Goal: Information Seeking & Learning: Find specific fact

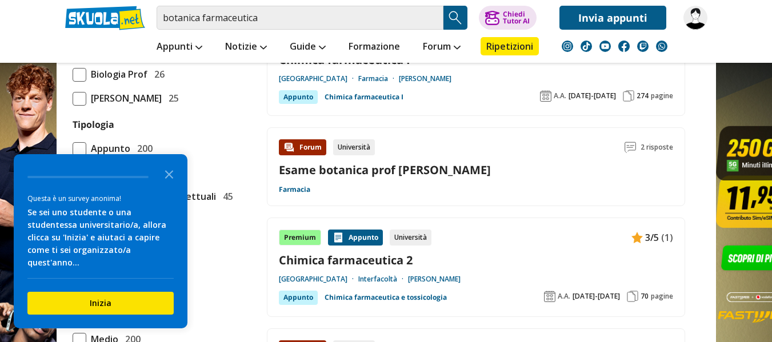
scroll to position [944, 0]
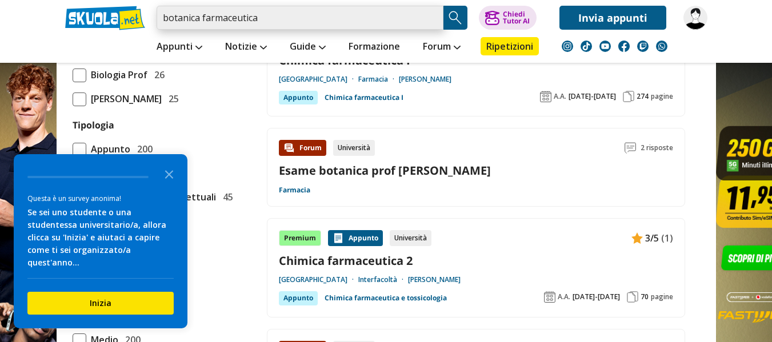
click at [286, 21] on input "botanica farmaceutica" at bounding box center [300, 18] width 287 height 24
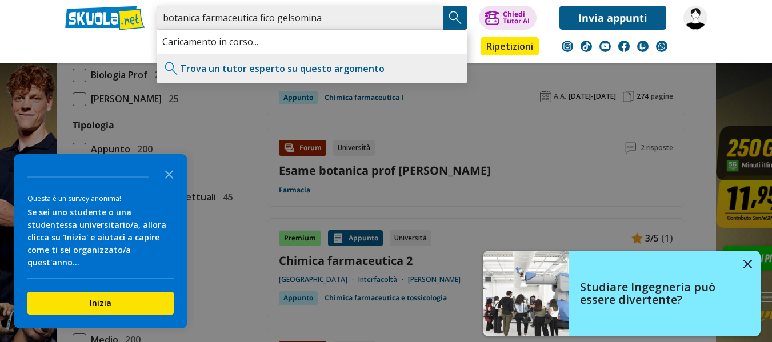
type input "botanica farmaceutica fico gelsomina"
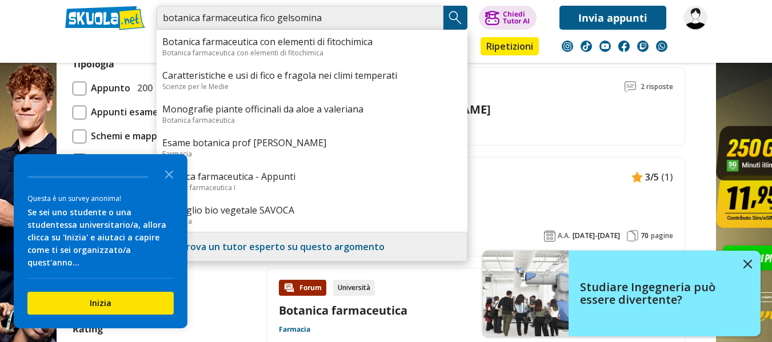
scroll to position [1003, 0]
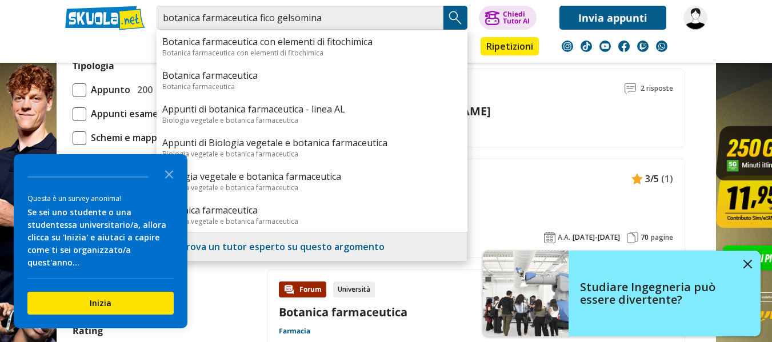
click at [702, 55] on nav "Appunti Appunti Medie Italiano Matematica Storia Scienze Geografia Educazione C…" at bounding box center [427, 46] width 580 height 33
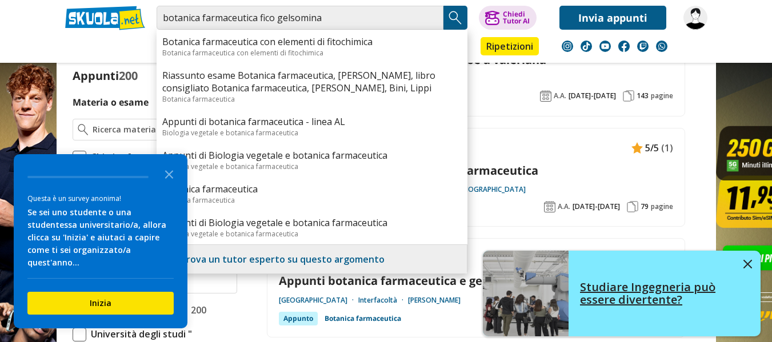
scroll to position [0, 0]
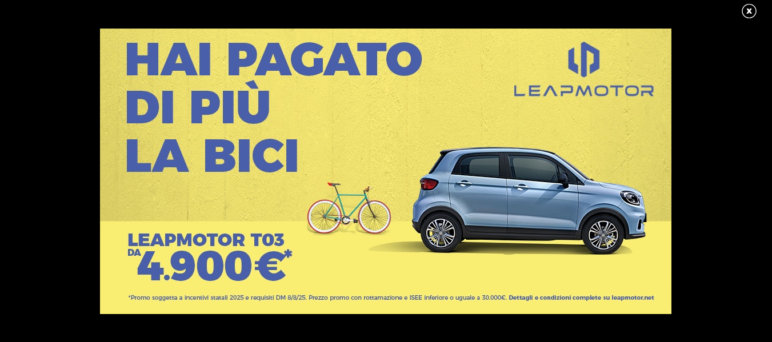
click at [749, 8] on link at bounding box center [755, 11] width 29 height 17
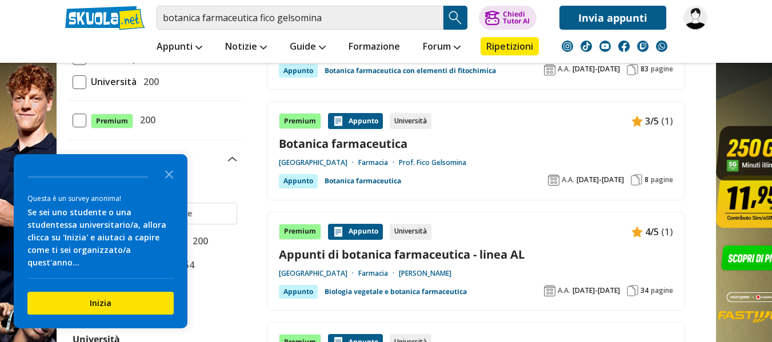
scroll to position [196, 0]
click at [463, 161] on link "Prof. Fico Gelsomina" at bounding box center [432, 162] width 67 height 9
